Goal: Task Accomplishment & Management: Manage account settings

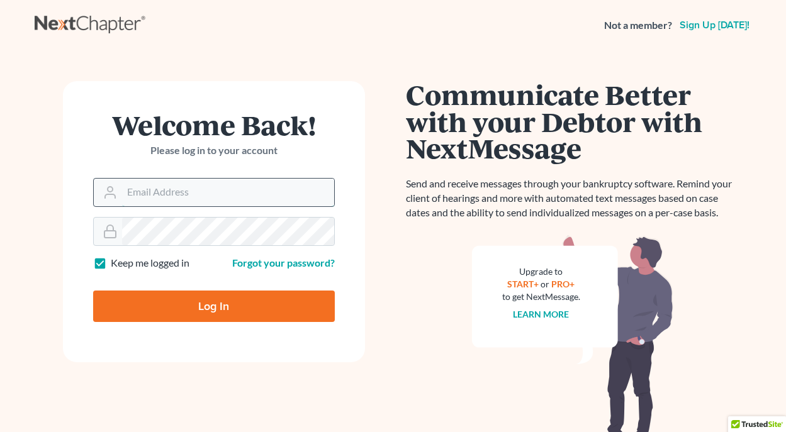
click at [198, 195] on input "Email Address" at bounding box center [228, 193] width 212 height 28
type input "jthayer@neattys.com"
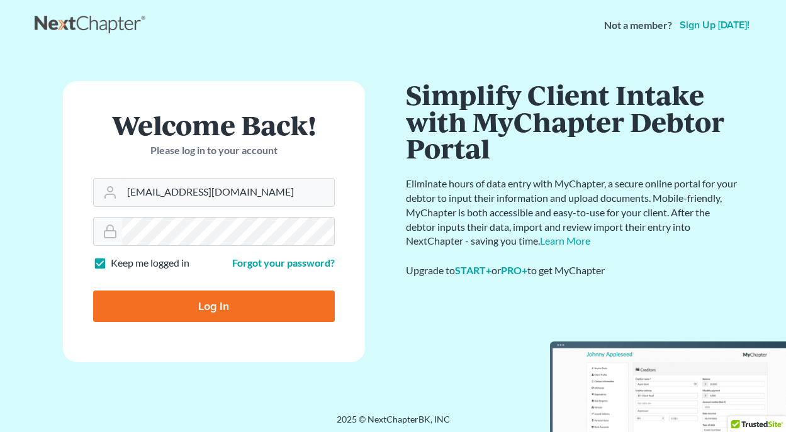
click at [220, 301] on input "Log In" at bounding box center [214, 306] width 242 height 31
type input "Thinking..."
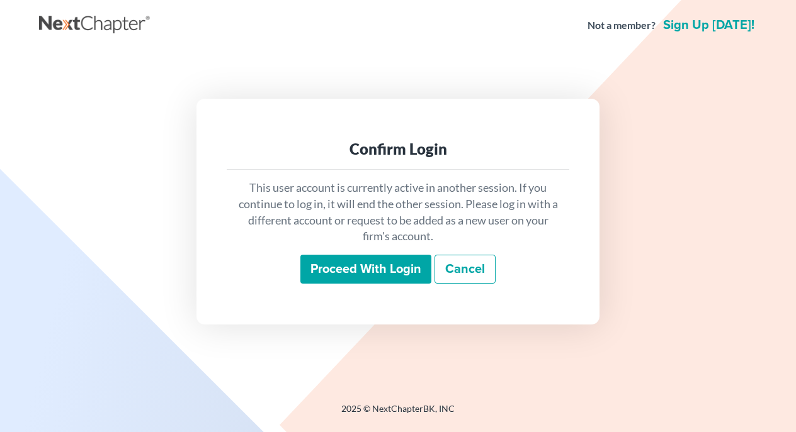
click at [393, 269] on input "Proceed with login" at bounding box center [365, 269] width 131 height 29
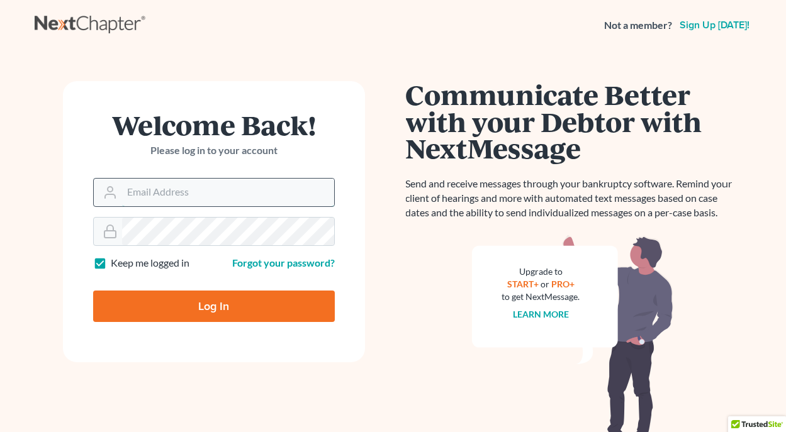
click at [201, 193] on input "Email Address" at bounding box center [228, 193] width 212 height 28
type input "[EMAIL_ADDRESS][DOMAIN_NAME]"
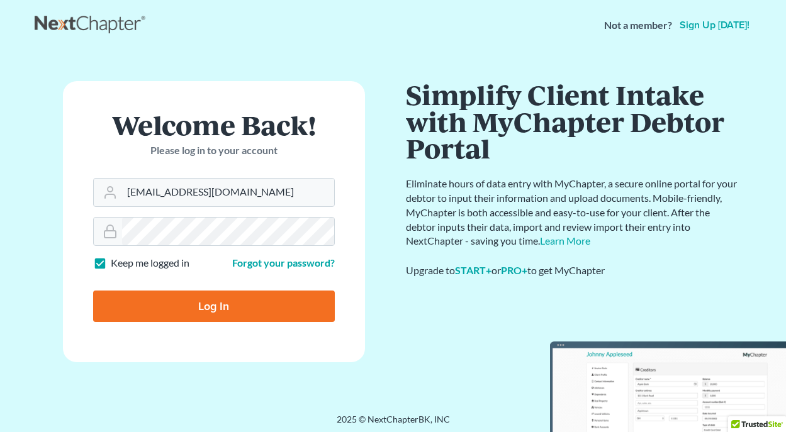
click at [221, 308] on input "Log In" at bounding box center [214, 306] width 242 height 31
type input "Thinking..."
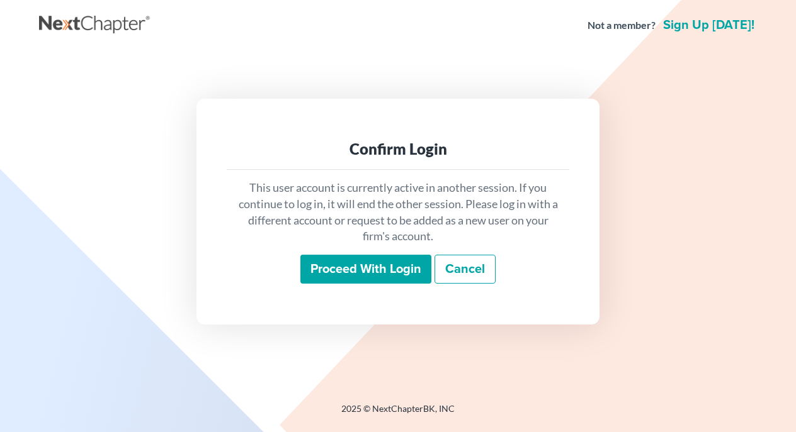
click at [363, 273] on input "Proceed with login" at bounding box center [365, 269] width 131 height 29
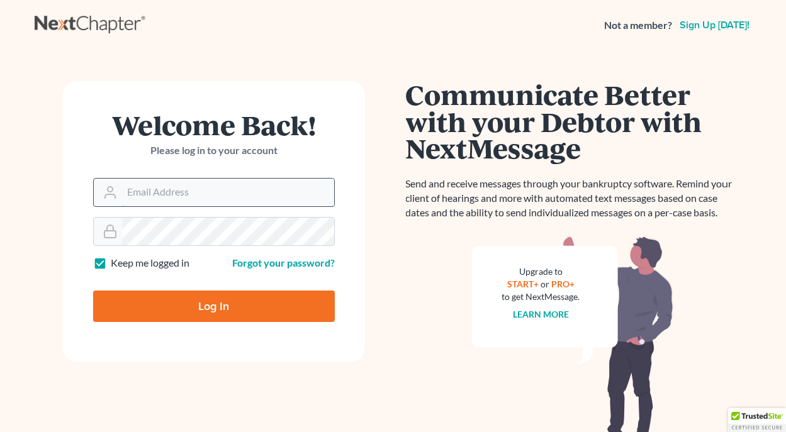
click at [186, 198] on input "Email Address" at bounding box center [228, 193] width 212 height 28
type input "[EMAIL_ADDRESS][DOMAIN_NAME]"
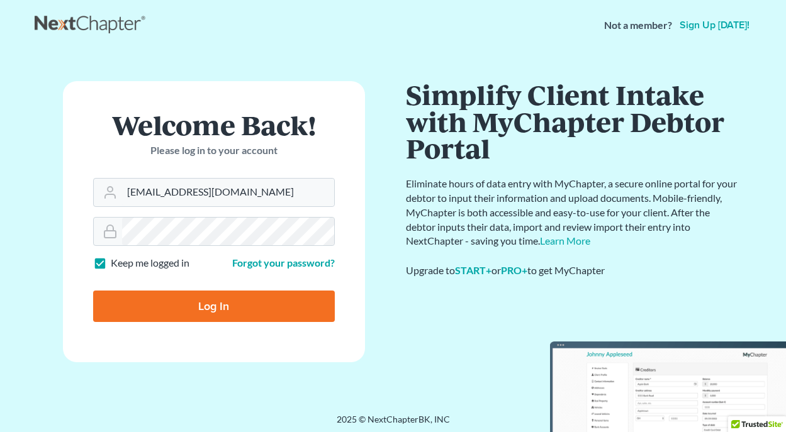
click at [217, 305] on input "Log In" at bounding box center [214, 306] width 242 height 31
type input "Thinking..."
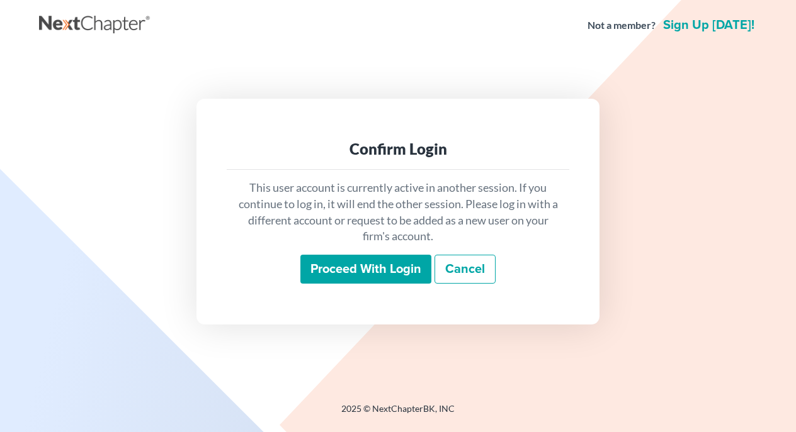
click at [373, 274] on input "Proceed with login" at bounding box center [365, 269] width 131 height 29
